Goal: Information Seeking & Learning: Learn about a topic

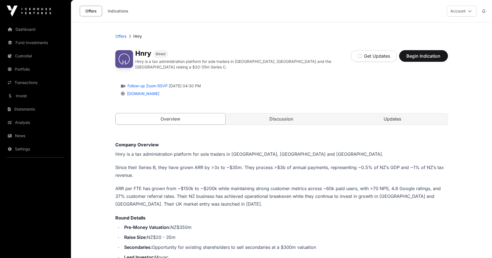
click at [30, 68] on link "Portfolio" at bounding box center [35, 69] width 62 height 12
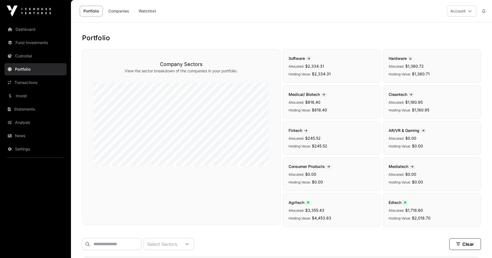
click at [27, 96] on link "Invest" at bounding box center [35, 96] width 62 height 12
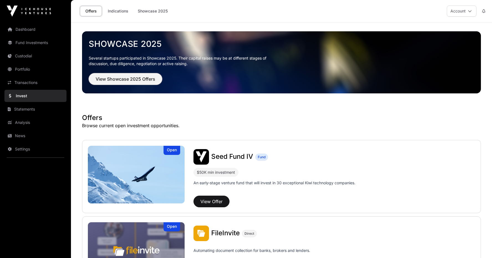
click at [141, 81] on span "View Showcase 2025 Offers" at bounding box center [126, 79] width 60 height 7
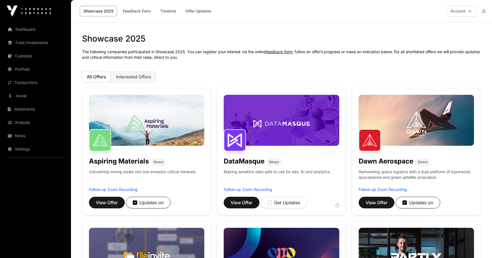
click at [21, 31] on link "Dashboard" at bounding box center [35, 29] width 62 height 12
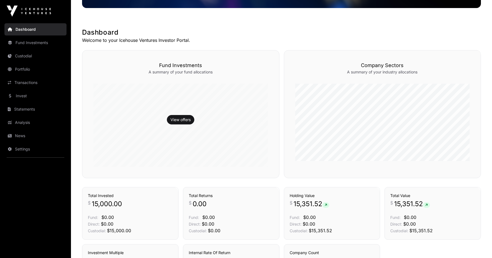
scroll to position [166, 0]
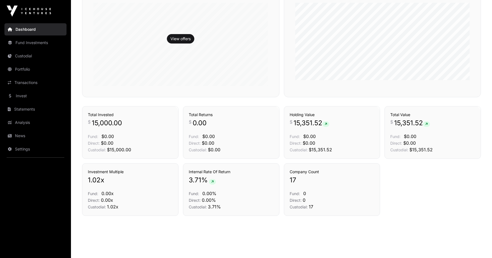
click at [173, 38] on link "View offers" at bounding box center [180, 39] width 20 height 6
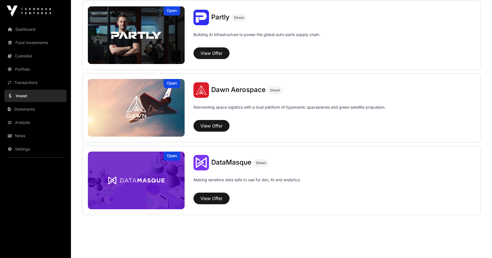
scroll to position [364, 0]
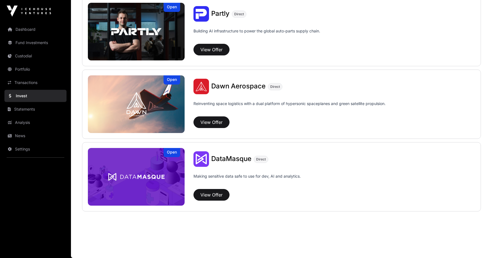
click at [23, 107] on link "Statements" at bounding box center [35, 109] width 62 height 12
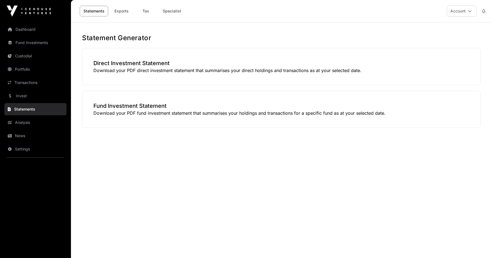
click at [36, 119] on link "Analysis" at bounding box center [35, 122] width 62 height 12
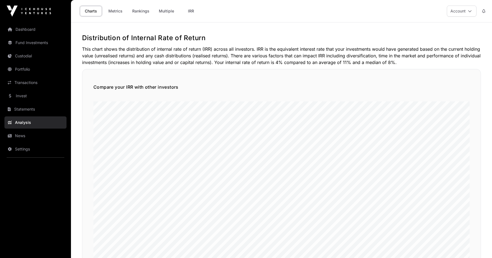
click at [40, 133] on link "News" at bounding box center [35, 136] width 62 height 12
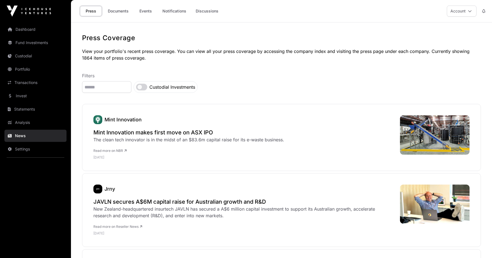
click at [52, 147] on link "Settings" at bounding box center [35, 149] width 62 height 12
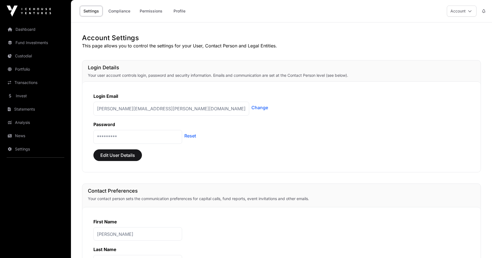
click at [25, 131] on link "News" at bounding box center [35, 136] width 62 height 12
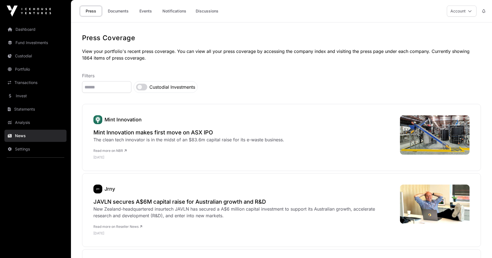
click at [116, 16] on div "Press Documents Events Notifications Discussions" at bounding box center [149, 10] width 151 height 17
click at [143, 15] on link "Events" at bounding box center [145, 11] width 22 height 11
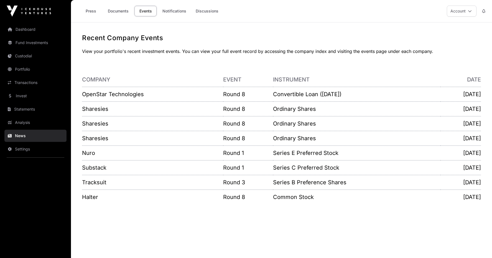
click at [307, 94] on p "Convertible Loan ([DATE])" at bounding box center [356, 94] width 167 height 8
click at [457, 96] on p "[DATE]" at bounding box center [460, 94] width 40 height 8
click at [109, 94] on link "OpenStar Technologies" at bounding box center [113, 94] width 62 height 7
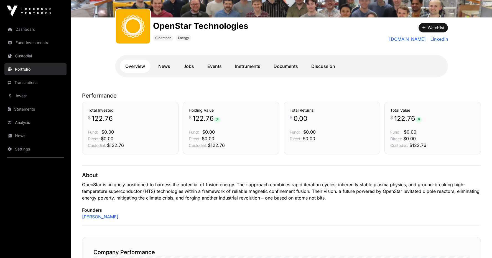
scroll to position [138, 0]
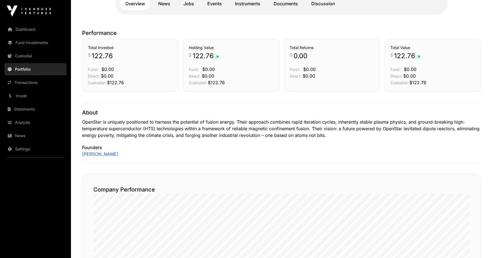
click at [35, 73] on link "Portfolio" at bounding box center [35, 69] width 62 height 12
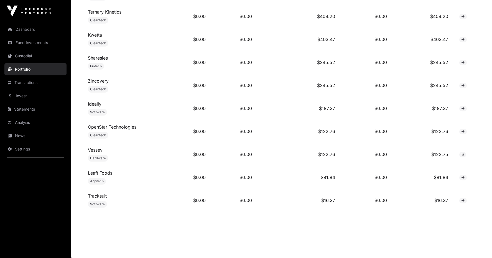
scroll to position [455, 0]
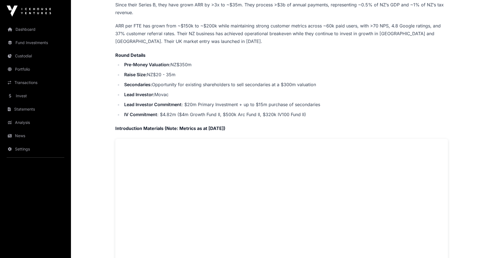
scroll to position [222, 0]
